Goal: Check status: Check status

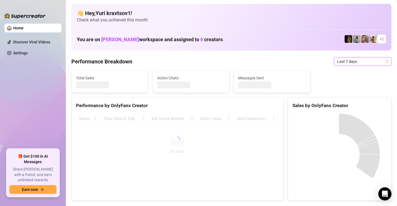
click at [365, 63] on span "Last 7 days" at bounding box center [363, 61] width 51 height 8
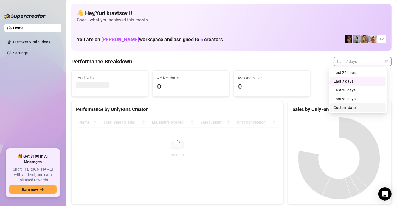
click at [363, 107] on div "Custom date" at bounding box center [358, 108] width 49 height 6
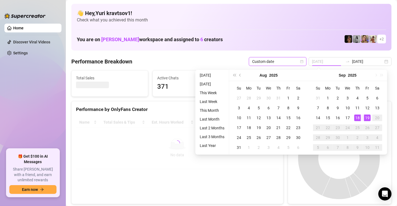
click at [355, 116] on div "18" at bounding box center [358, 118] width 7 height 7
click at [367, 116] on div "19" at bounding box center [367, 118] width 7 height 7
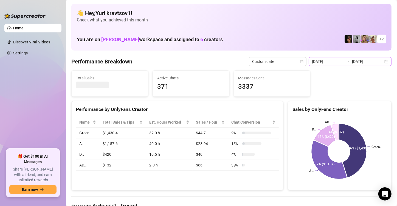
click at [380, 60] on div "[DATE] [DATE]" at bounding box center [350, 61] width 83 height 9
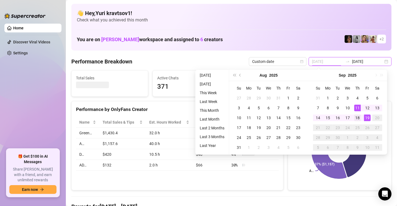
type input "[DATE]"
click at [359, 115] on div "18" at bounding box center [358, 118] width 7 height 7
click at [367, 116] on div "19" at bounding box center [367, 118] width 7 height 7
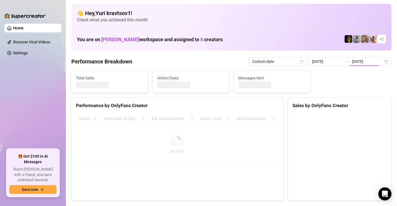
type input "[DATE]"
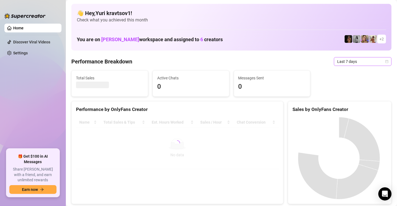
click at [348, 60] on span "Last 7 days" at bounding box center [363, 61] width 51 height 8
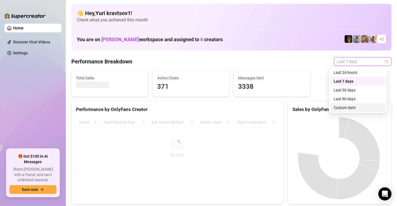
click at [354, 105] on div "Custom date" at bounding box center [358, 108] width 49 height 6
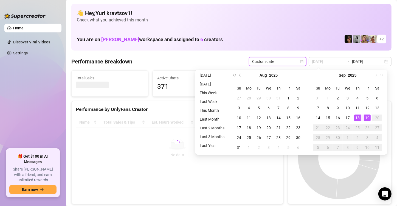
click at [359, 119] on div "18" at bounding box center [358, 118] width 7 height 7
click at [368, 118] on div "19" at bounding box center [367, 118] width 7 height 7
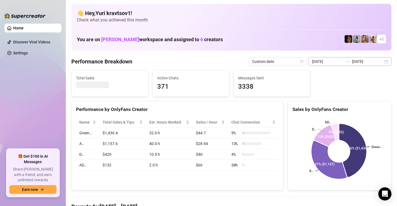
click at [380, 61] on div "[DATE] [DATE]" at bounding box center [350, 61] width 83 height 9
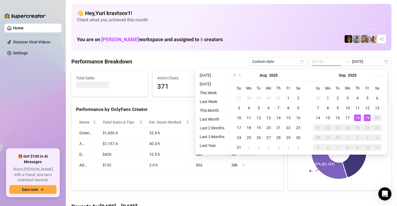
click at [357, 116] on div "18" at bounding box center [358, 118] width 7 height 7
click at [369, 118] on div "19" at bounding box center [367, 118] width 7 height 7
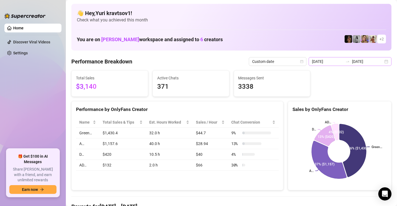
click at [383, 62] on div "[DATE] [DATE]" at bounding box center [350, 61] width 83 height 9
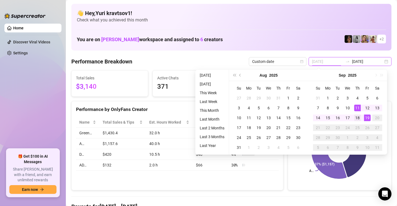
type input "[DATE]"
click at [357, 116] on div "18" at bounding box center [358, 118] width 7 height 7
click at [365, 117] on div "19" at bounding box center [367, 118] width 7 height 7
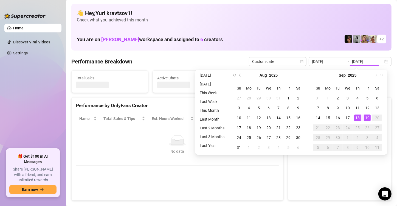
type input "[DATE]"
